Goal: Navigation & Orientation: Find specific page/section

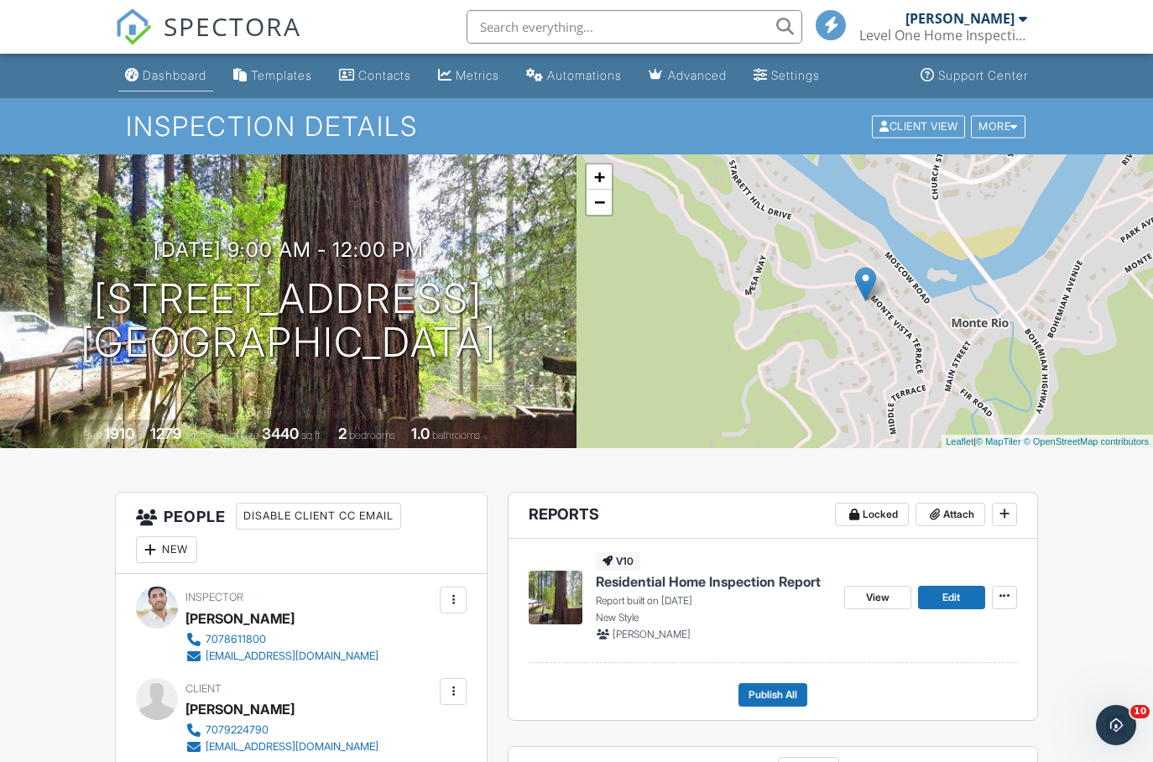
click at [189, 74] on div "Dashboard" at bounding box center [175, 75] width 64 height 14
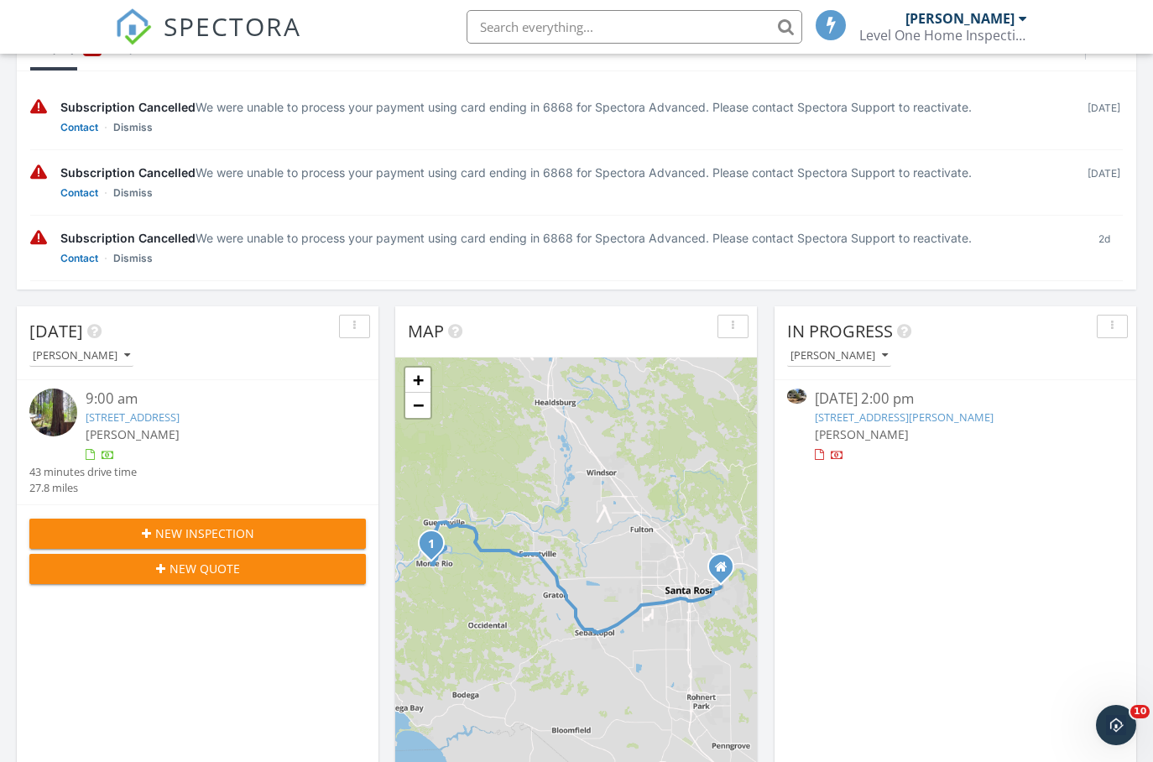
scroll to position [261, 0]
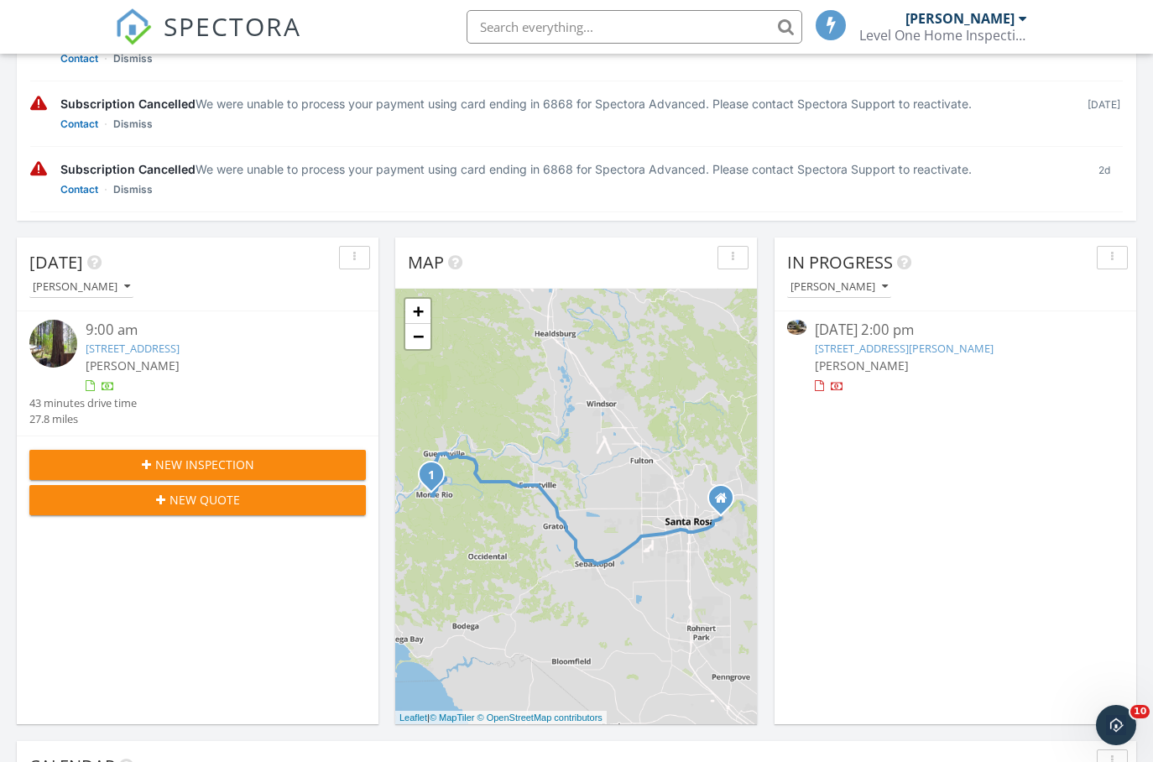
click at [180, 347] on link "21500 Rio Vista Terrace, Monte Rio, CA 95462" at bounding box center [133, 348] width 94 height 15
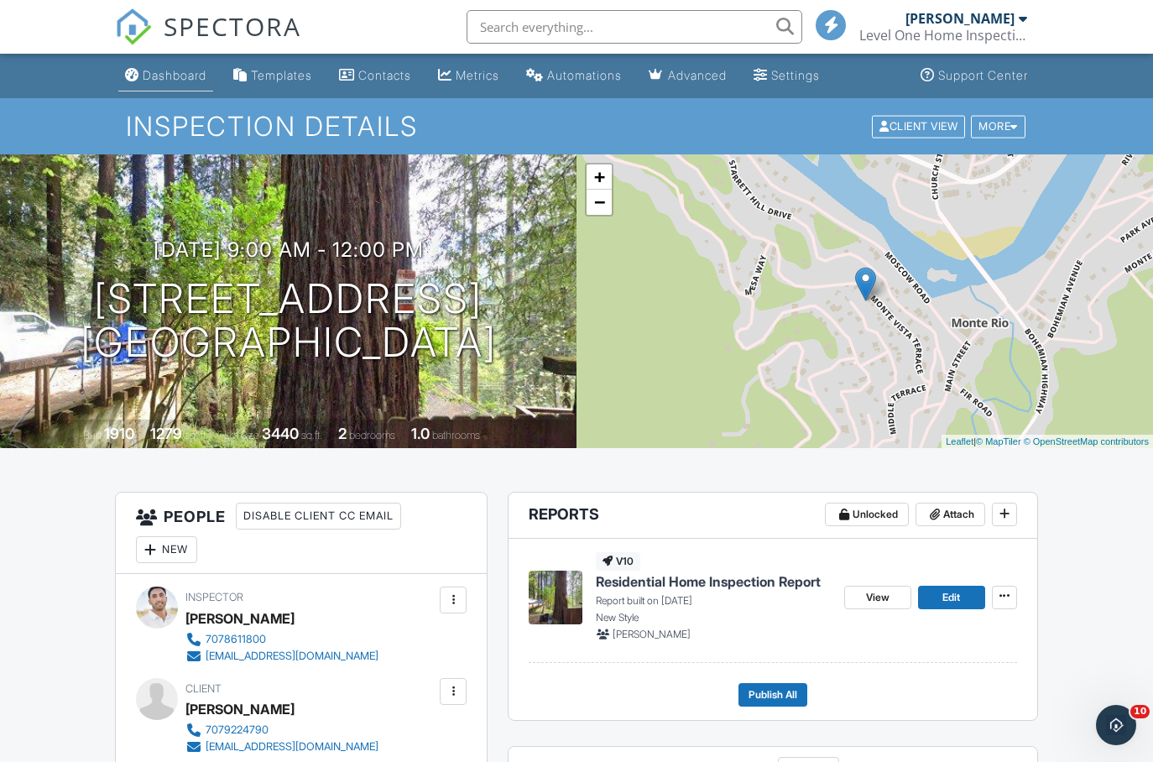
click at [168, 85] on link "Dashboard" at bounding box center [165, 75] width 95 height 31
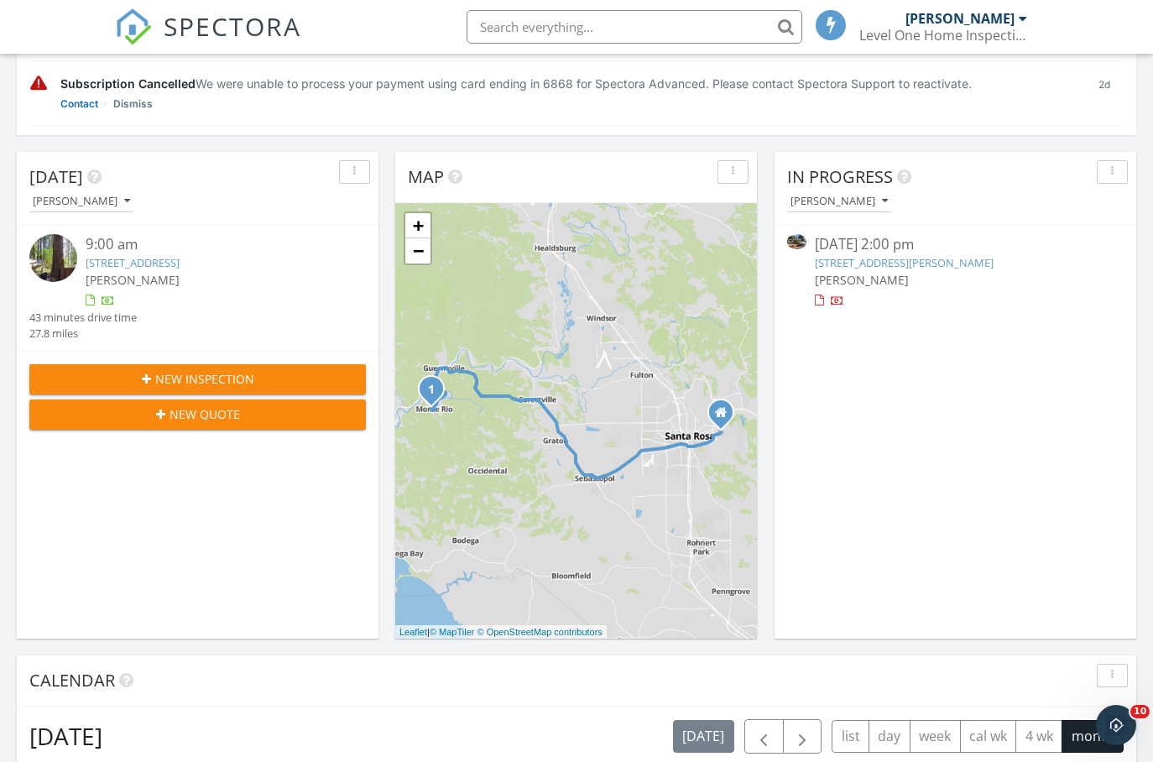
scroll to position [355, 0]
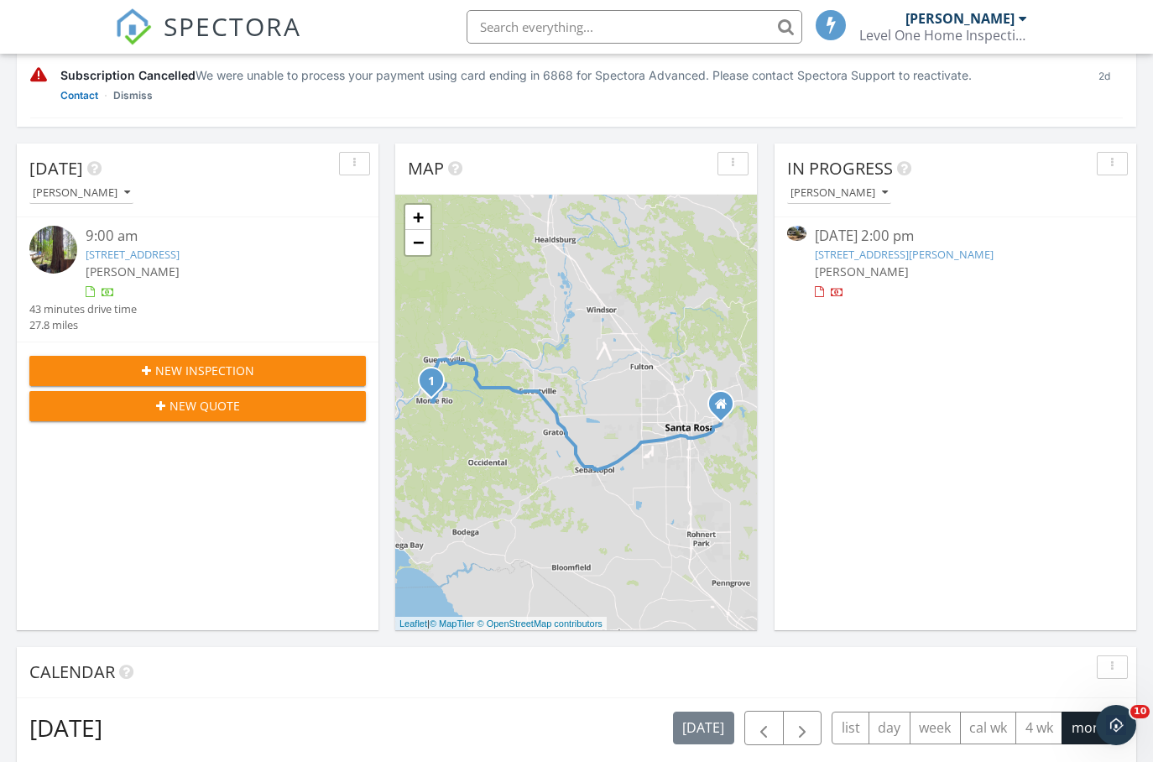
click at [930, 250] on link "14720 Cochran Rd, Rough and Ready, CA 95975" at bounding box center [904, 254] width 179 height 15
